Goal: Find specific page/section: Find specific page/section

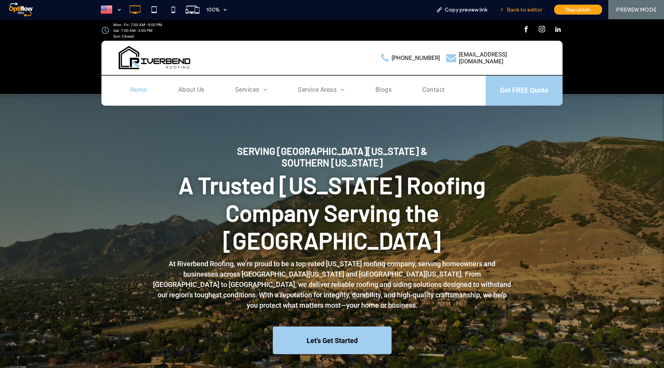
click at [526, 8] on span "Back to editor" at bounding box center [523, 10] width 35 height 7
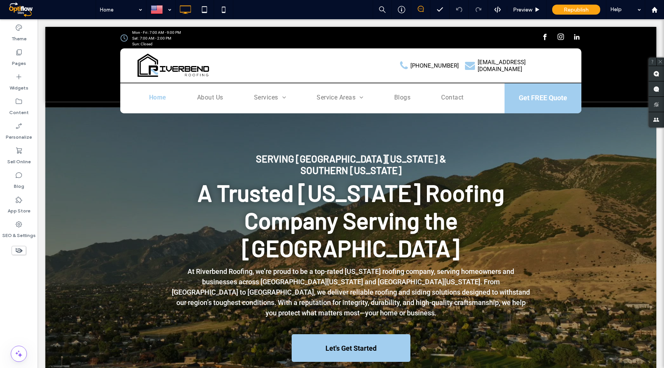
click at [22, 10] on span at bounding box center [51, 9] width 90 height 15
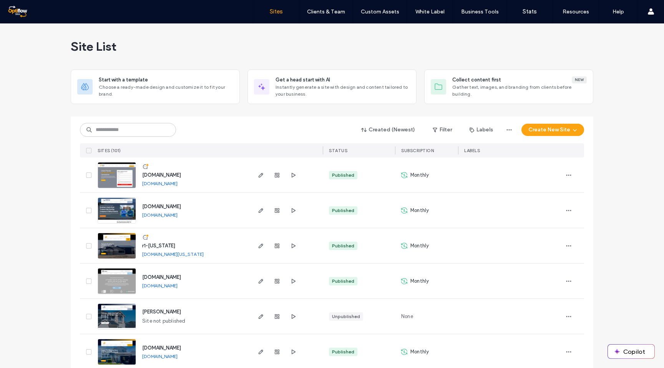
click at [167, 175] on span "[DOMAIN_NAME]" at bounding box center [161, 175] width 39 height 6
